Goal: Book appointment/travel/reservation

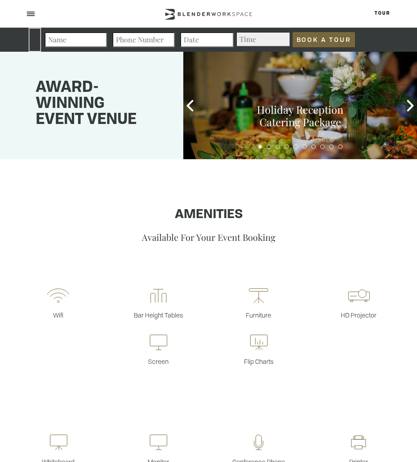
click at [29, 12] on span at bounding box center [31, 12] width 8 height 1
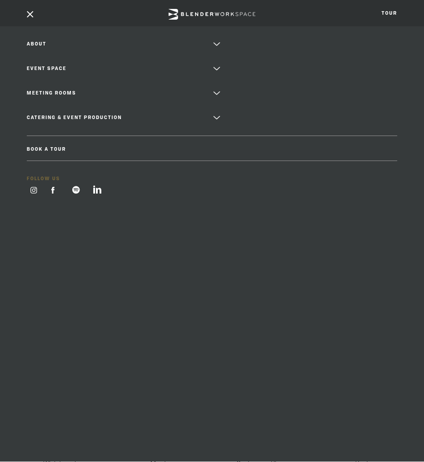
click at [29, 12] on span at bounding box center [30, 14] width 7 height 7
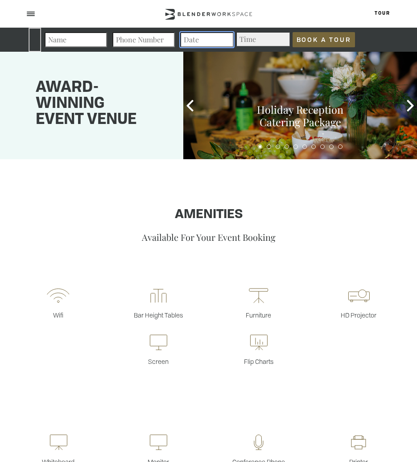
click at [196, 47] on input "Contact form" at bounding box center [207, 39] width 54 height 15
click at [197, 45] on input "Contact form" at bounding box center [207, 39] width 54 height 15
type input "[DATE]"
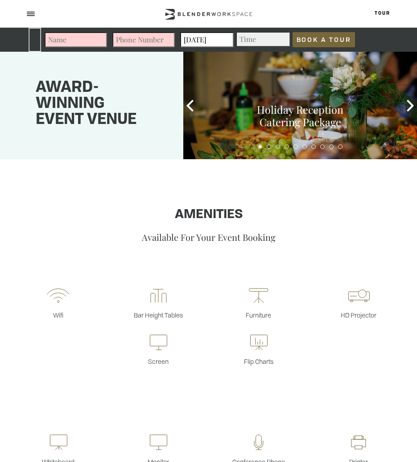
click at [269, 35] on select "Time 12:00am 12:30am 1:00am 1:30am 2:00am 2:30am 3:00am 3:30am 4:00am 4:30am 5:…" at bounding box center [263, 39] width 54 height 14
select select "8:00am"
click at [236, 32] on select "Time 12:00am 12:30am 1:00am 1:30am 2:00am 2:30am 3:00am 3:30am 4:00am 4:30am 5:…" at bounding box center [263, 39] width 54 height 14
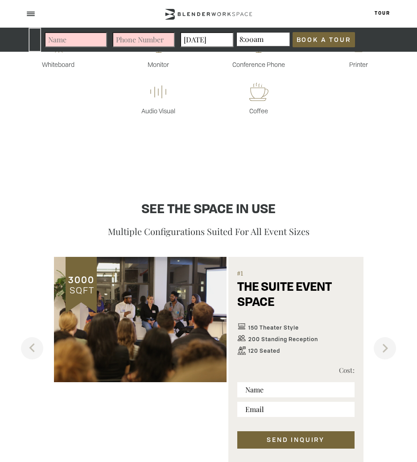
scroll to position [491, 0]
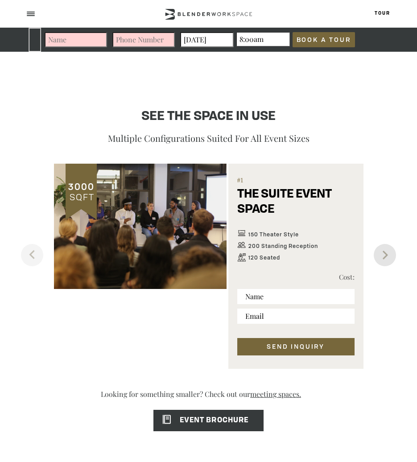
click at [384, 256] on button "Next" at bounding box center [385, 255] width 22 height 22
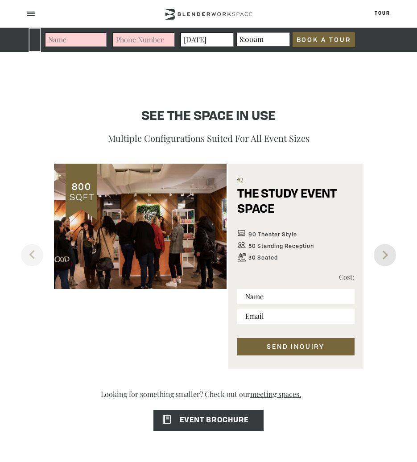
click at [384, 256] on button "Next" at bounding box center [385, 255] width 22 height 22
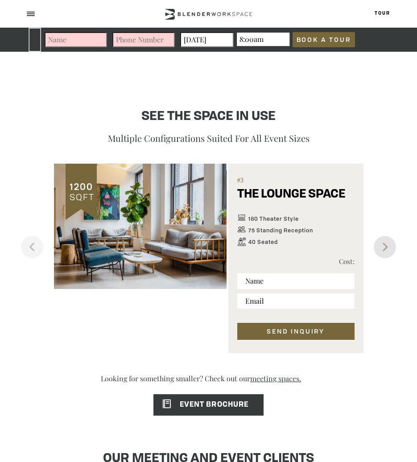
click at [384, 256] on button "Next" at bounding box center [385, 247] width 22 height 22
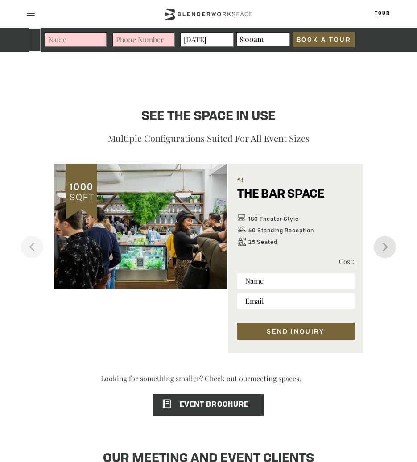
click at [384, 256] on button "Next" at bounding box center [385, 247] width 22 height 22
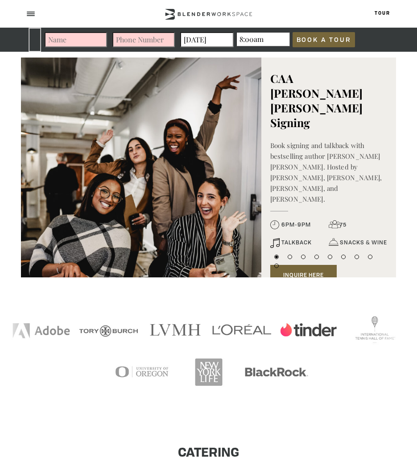
scroll to position [892, 0]
